Goal: Task Accomplishment & Management: Manage account settings

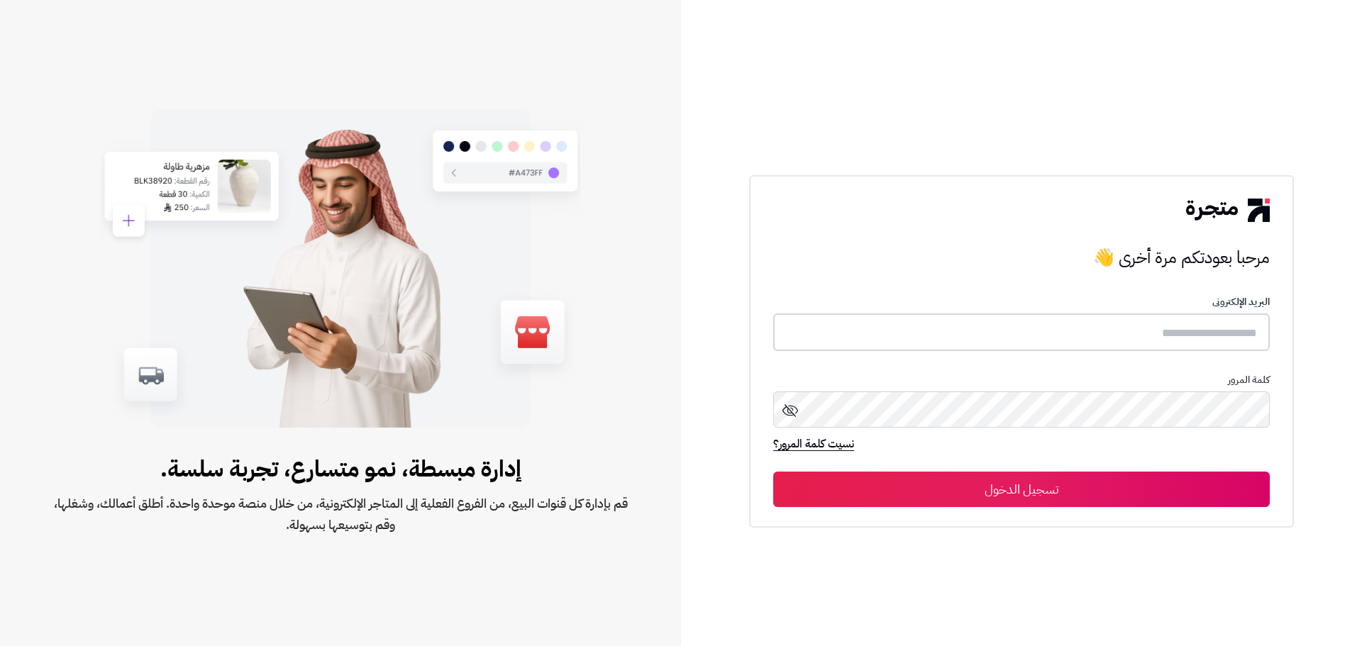
type input "*****"
click at [1151, 476] on button "تسجيل الدخول" at bounding box center [1021, 488] width 497 height 35
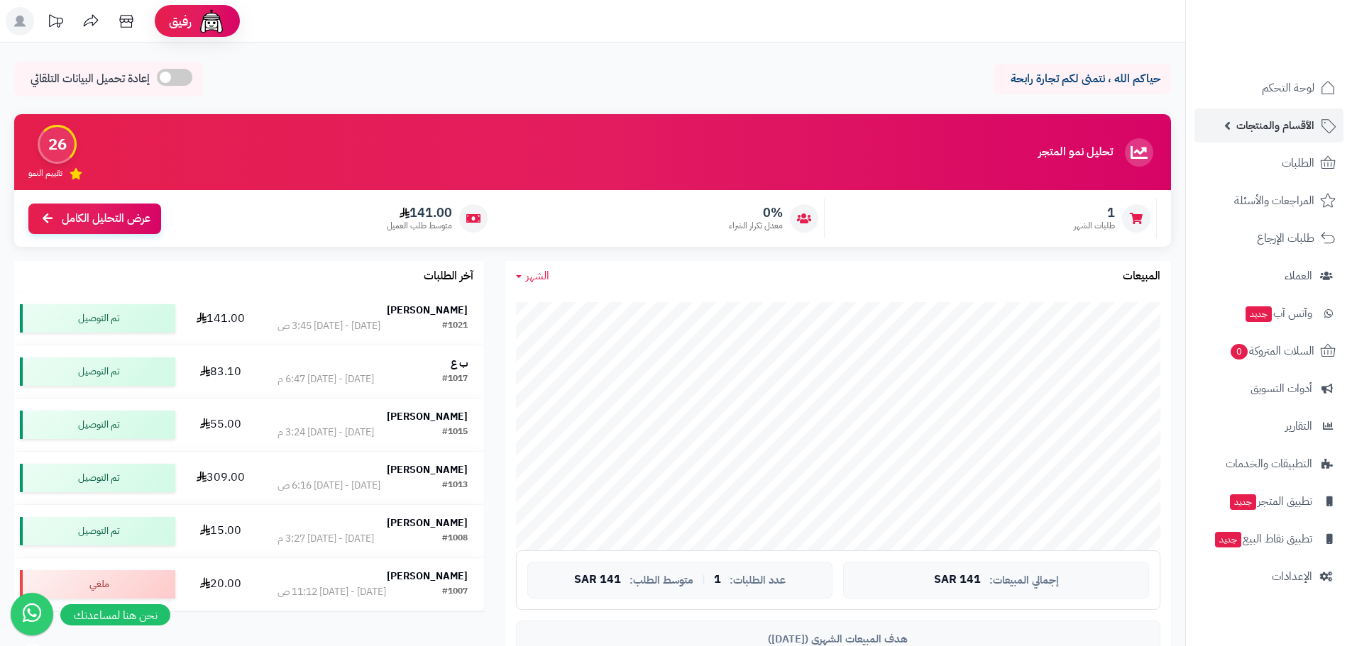
click at [1311, 128] on span "الأقسام والمنتجات" at bounding box center [1275, 126] width 78 height 20
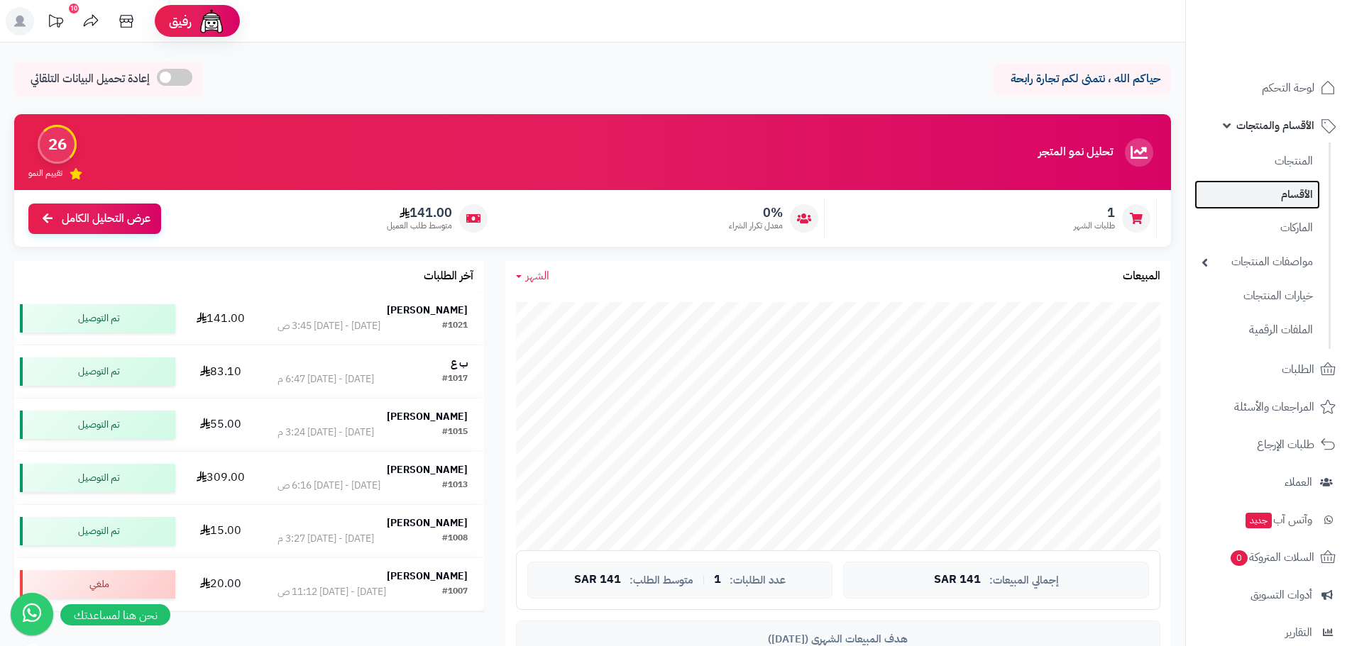
click at [1295, 195] on link "الأقسام" at bounding box center [1257, 194] width 126 height 29
